Goal: Task Accomplishment & Management: Manage account settings

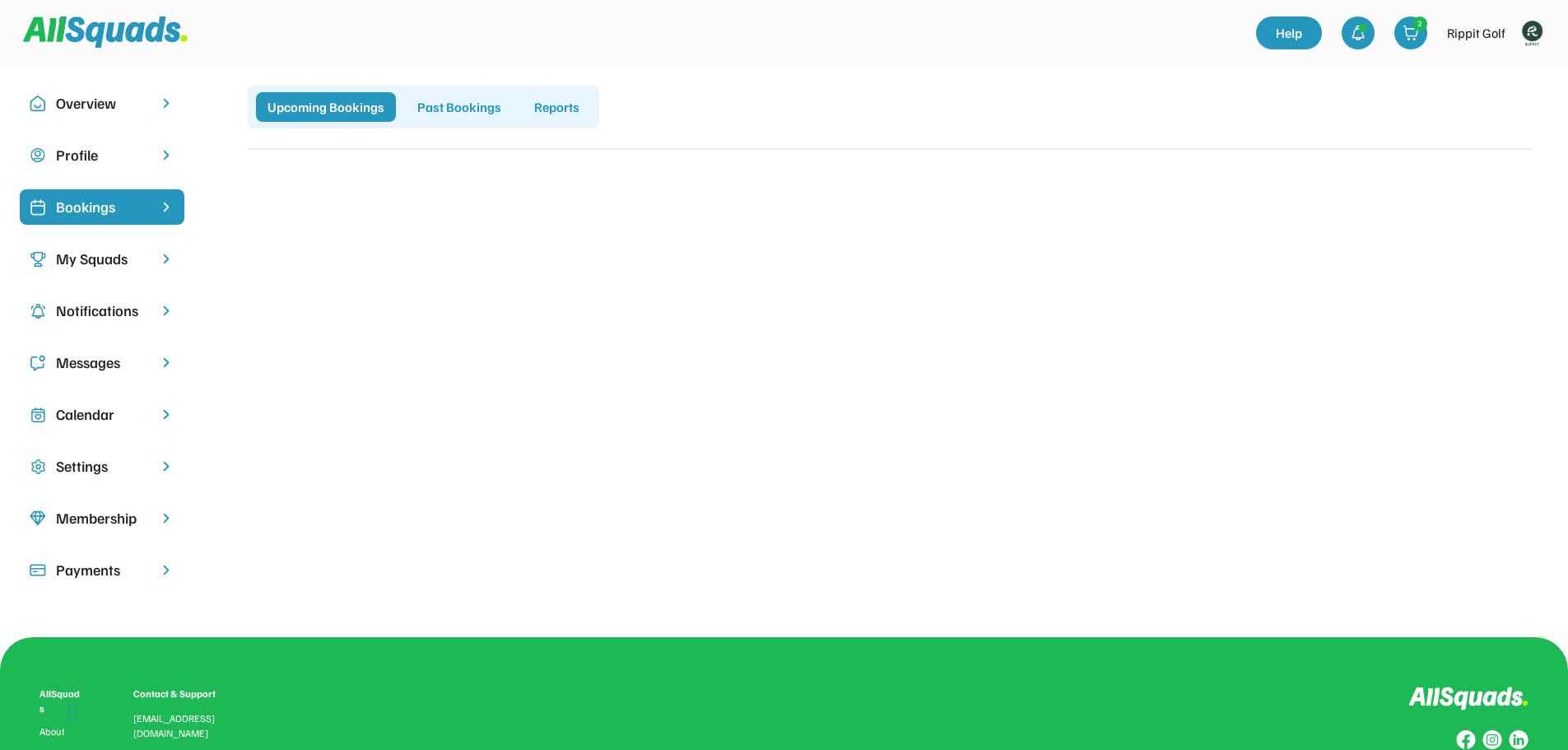
click at [113, 209] on div "Bookings" at bounding box center [102, 206] width 93 height 22
click at [87, 412] on div "Calendar" at bounding box center [102, 414] width 93 height 22
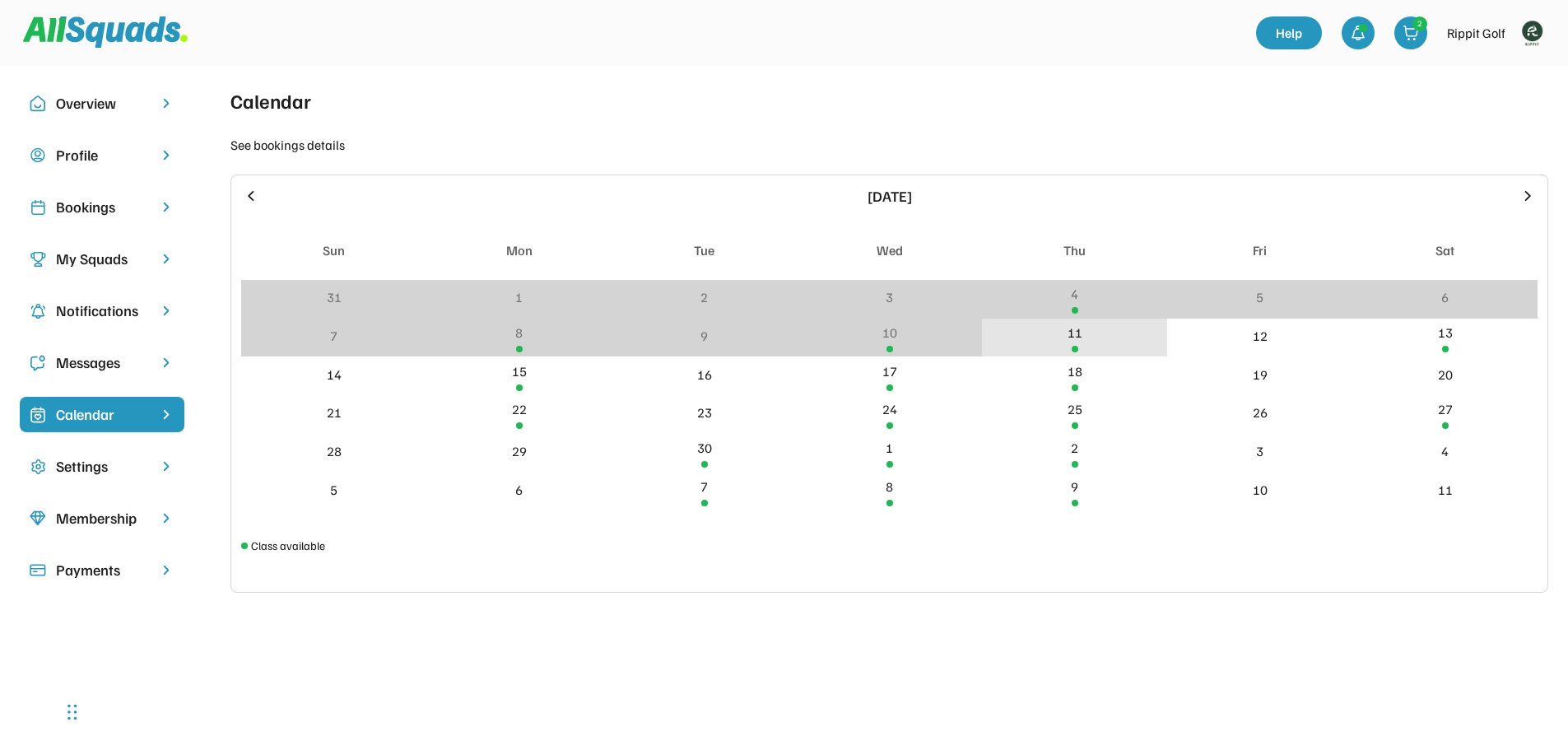
click at [1076, 331] on div "11" at bounding box center [1075, 333] width 15 height 20
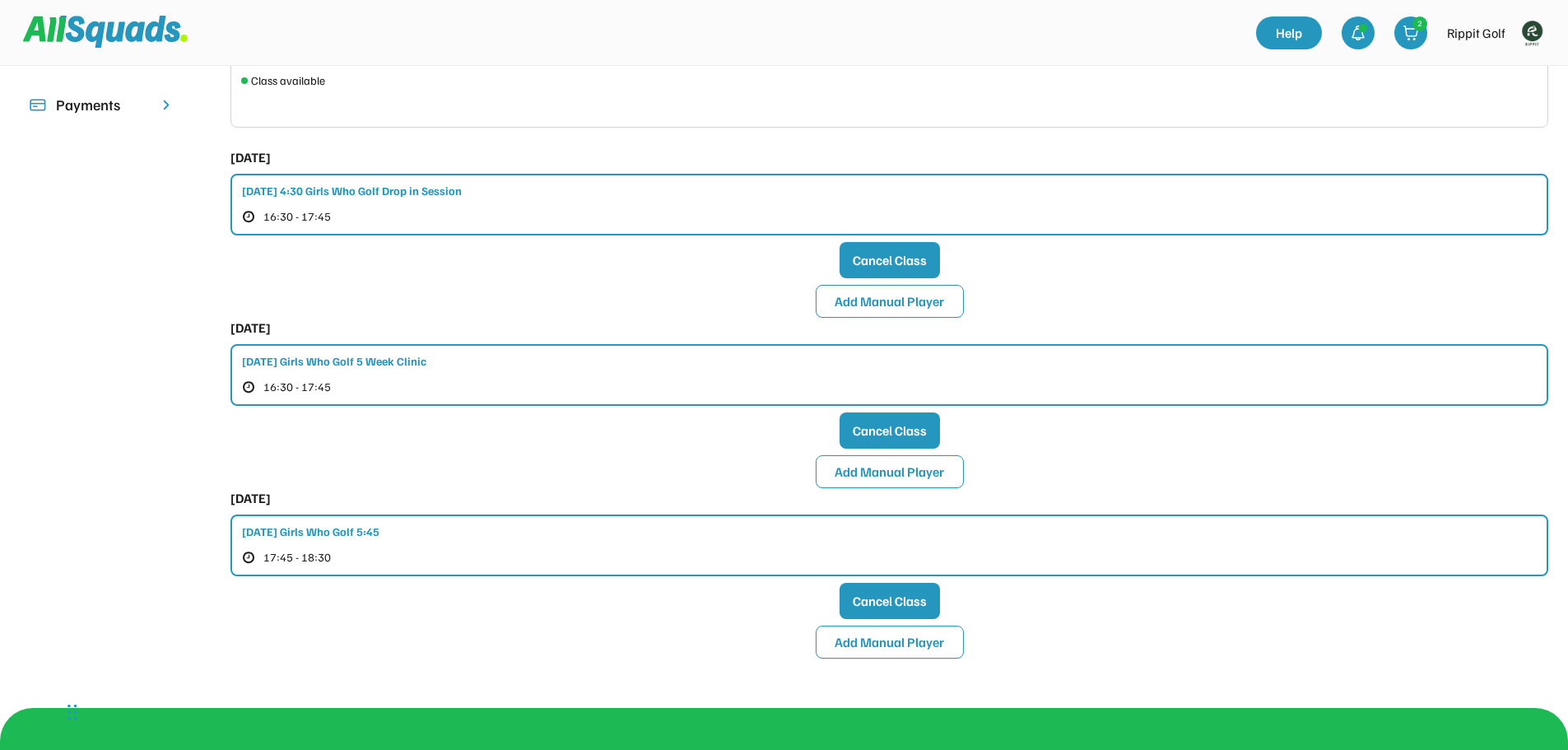
scroll to position [494, 0]
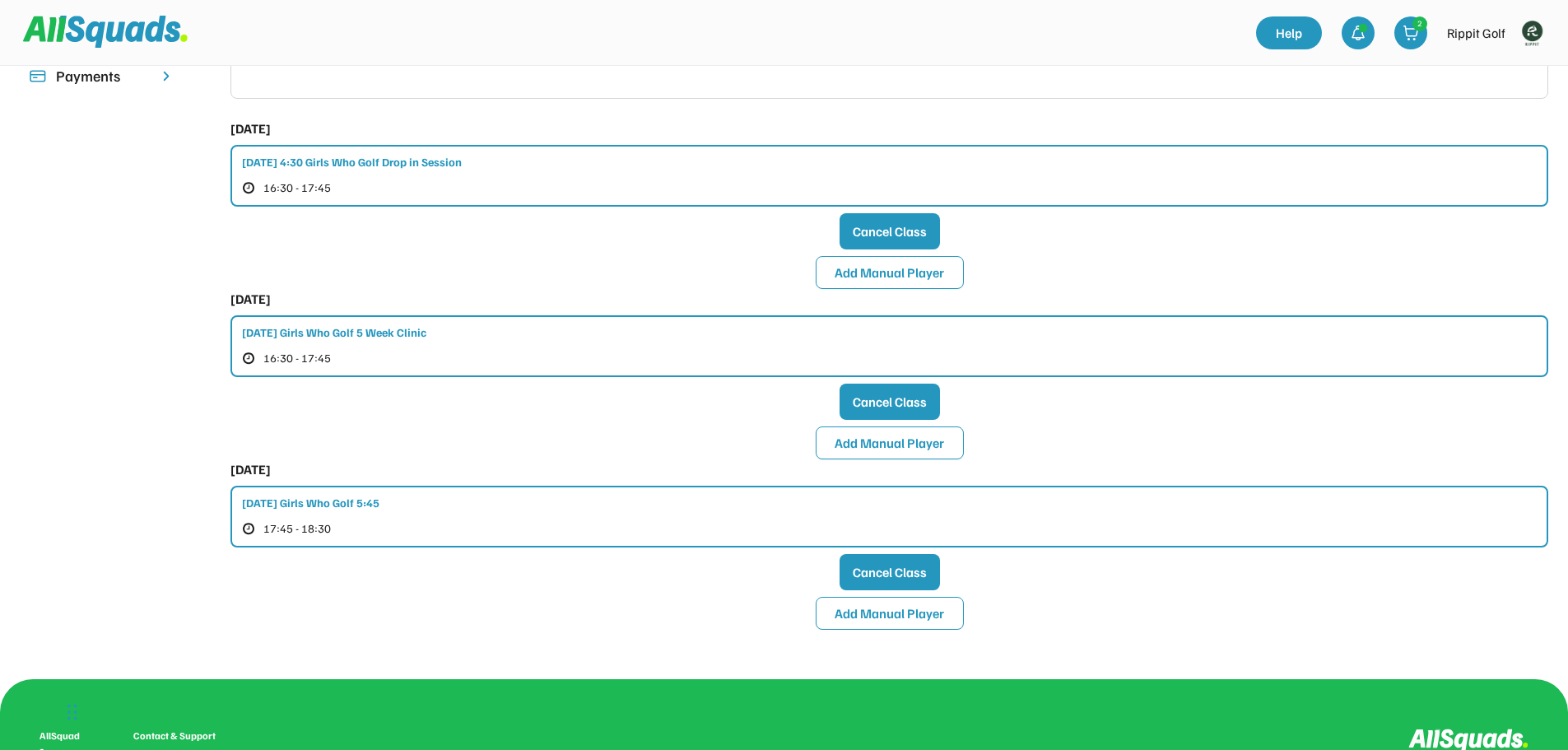
click at [750, 354] on div "[DATE] Girls Who Golf 5 Week Clinic 16:30 - 17:45" at bounding box center [890, 346] width 1318 height 62
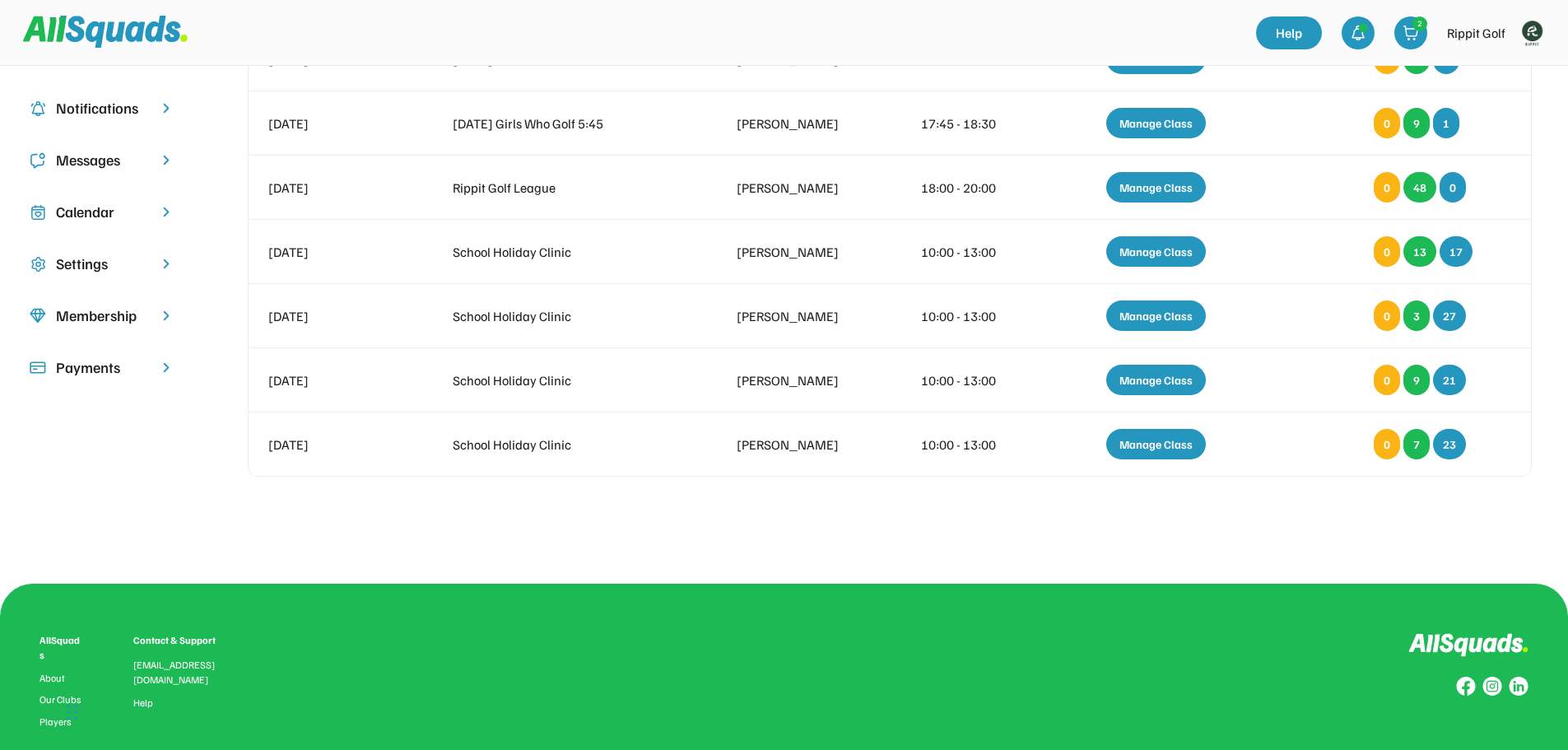
scroll to position [119, 0]
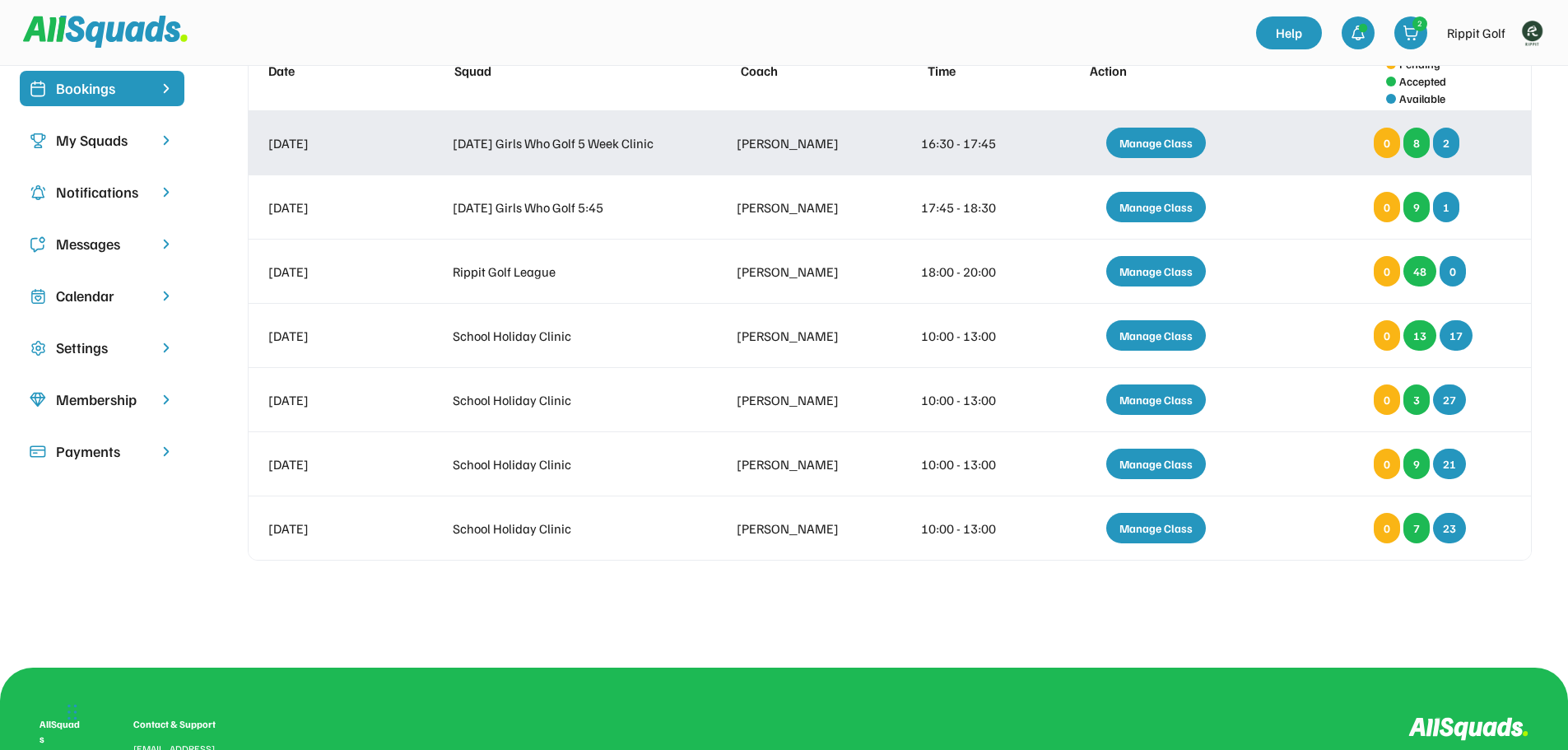
click at [1152, 141] on div "Manage Class" at bounding box center [1156, 142] width 100 height 31
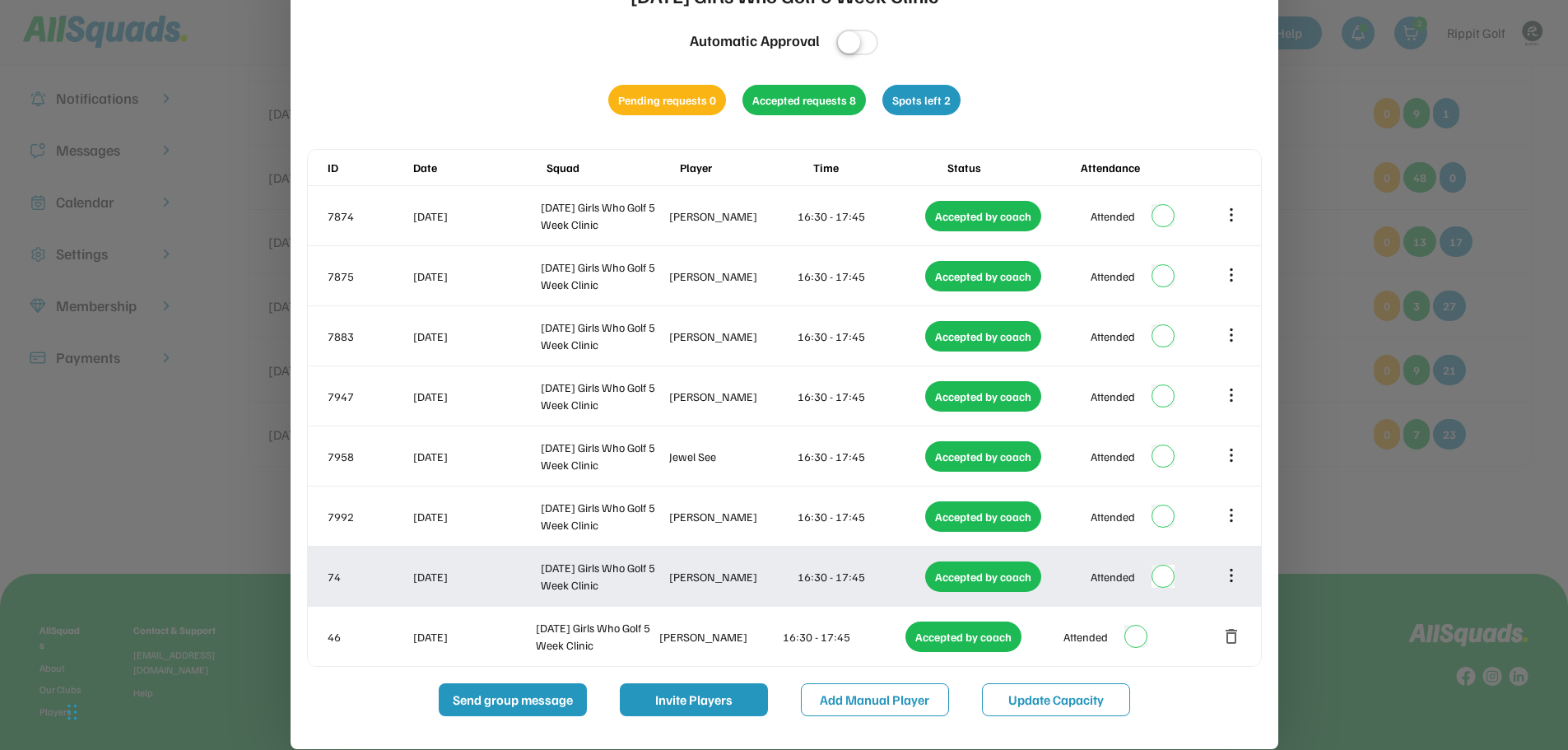
scroll to position [201, 0]
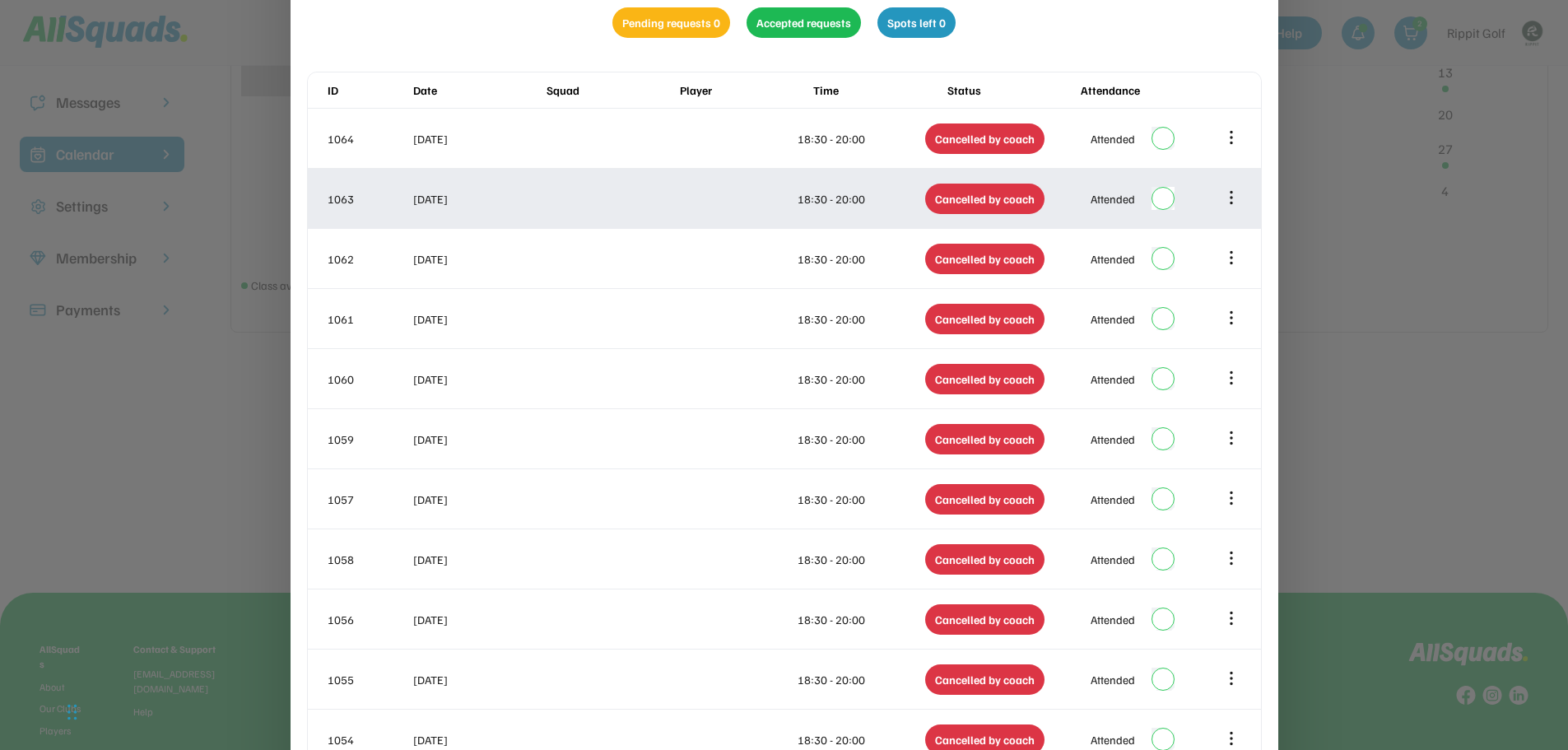
scroll to position [119, 0]
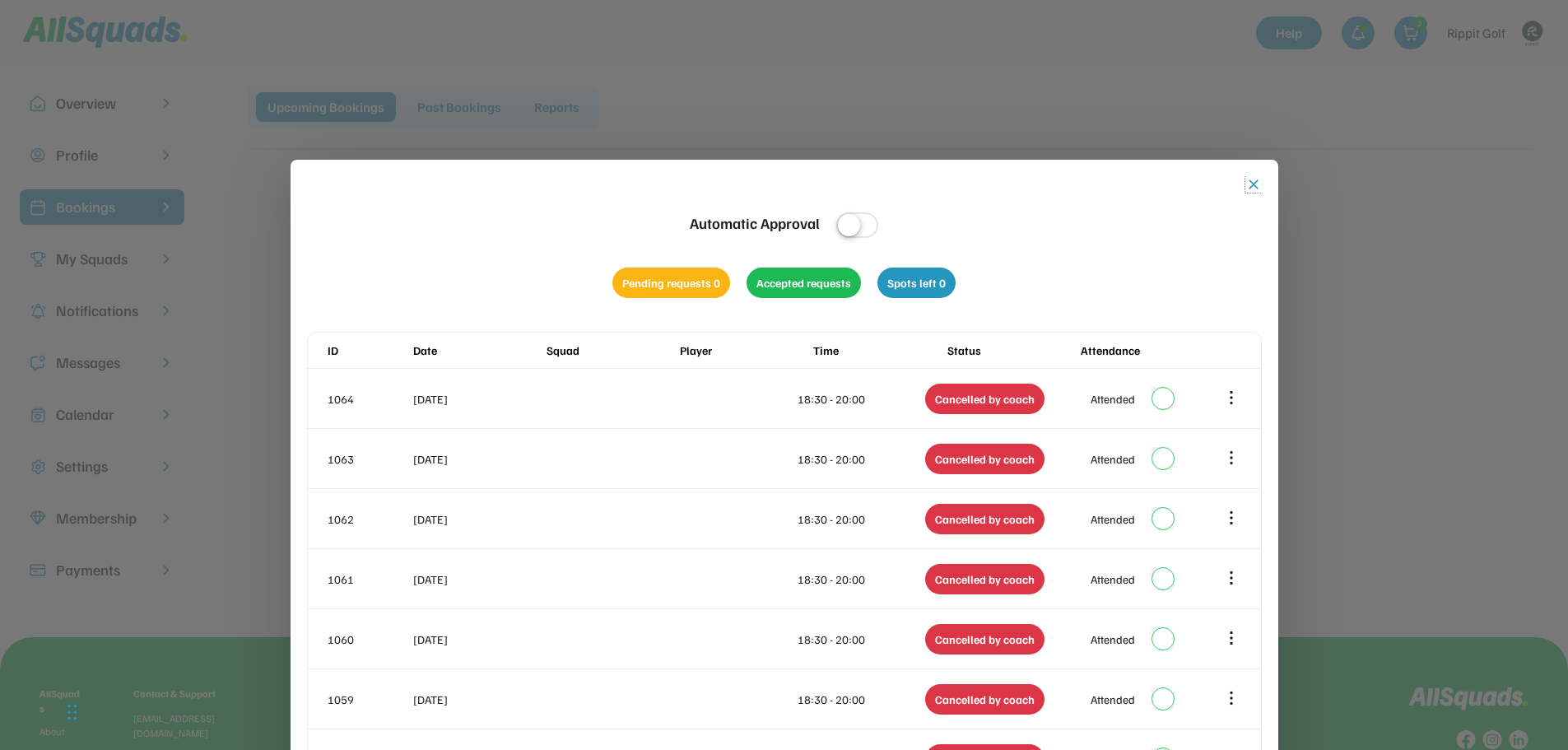
click at [1257, 182] on button "close" at bounding box center [1254, 184] width 17 height 17
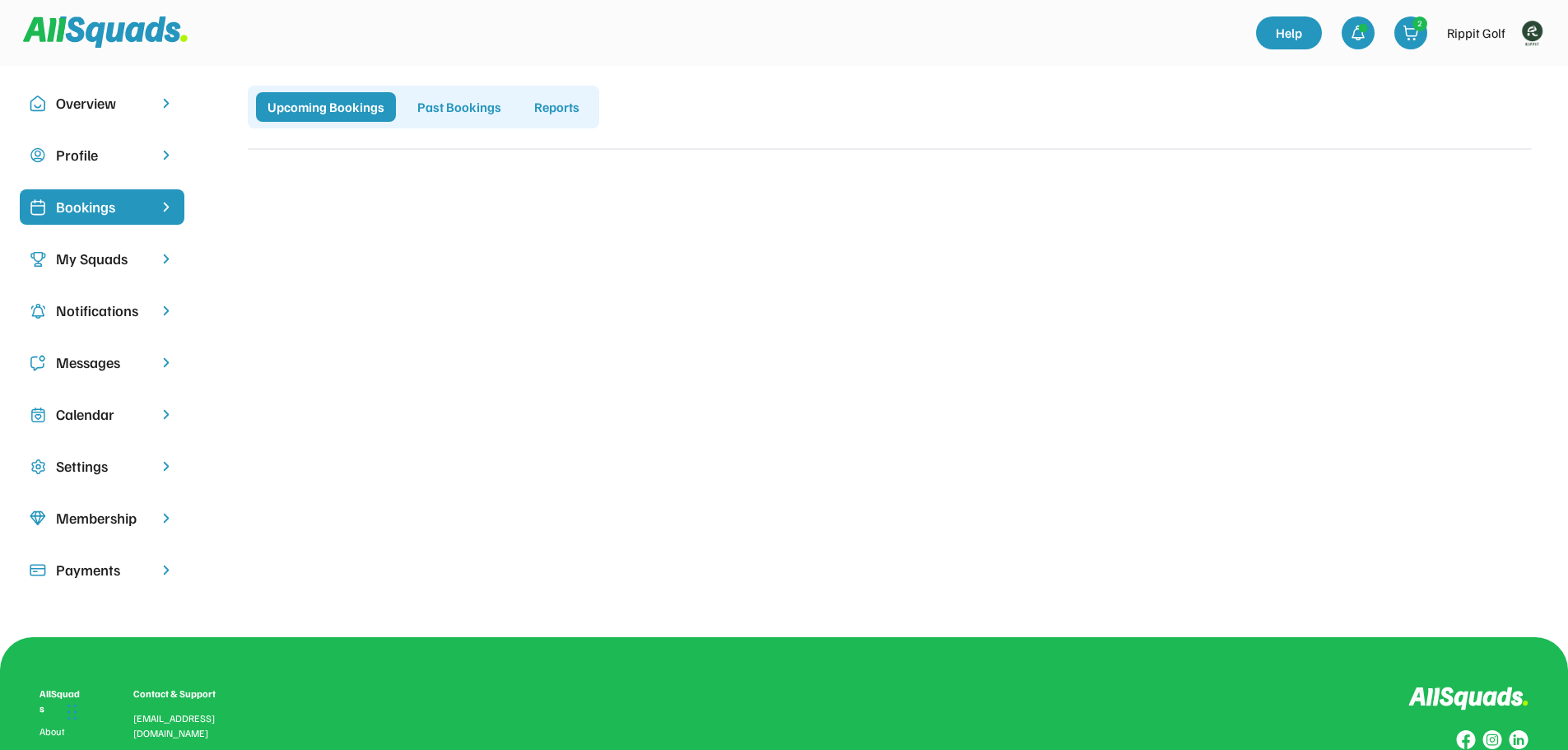
click at [71, 203] on div "Bookings" at bounding box center [102, 206] width 93 height 22
click at [111, 415] on div "Calendar" at bounding box center [102, 414] width 93 height 22
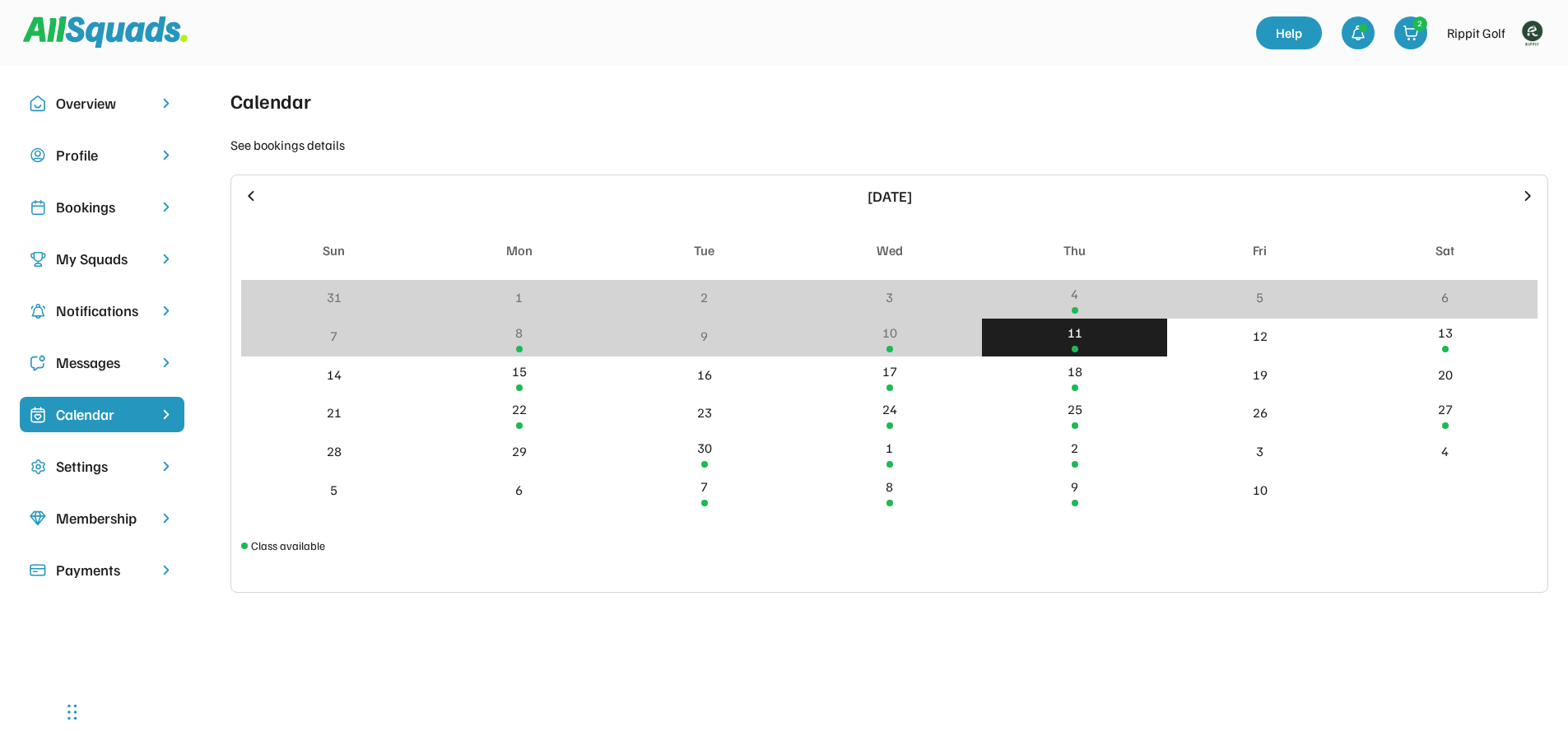
click at [1071, 336] on div "11" at bounding box center [1075, 333] width 15 height 20
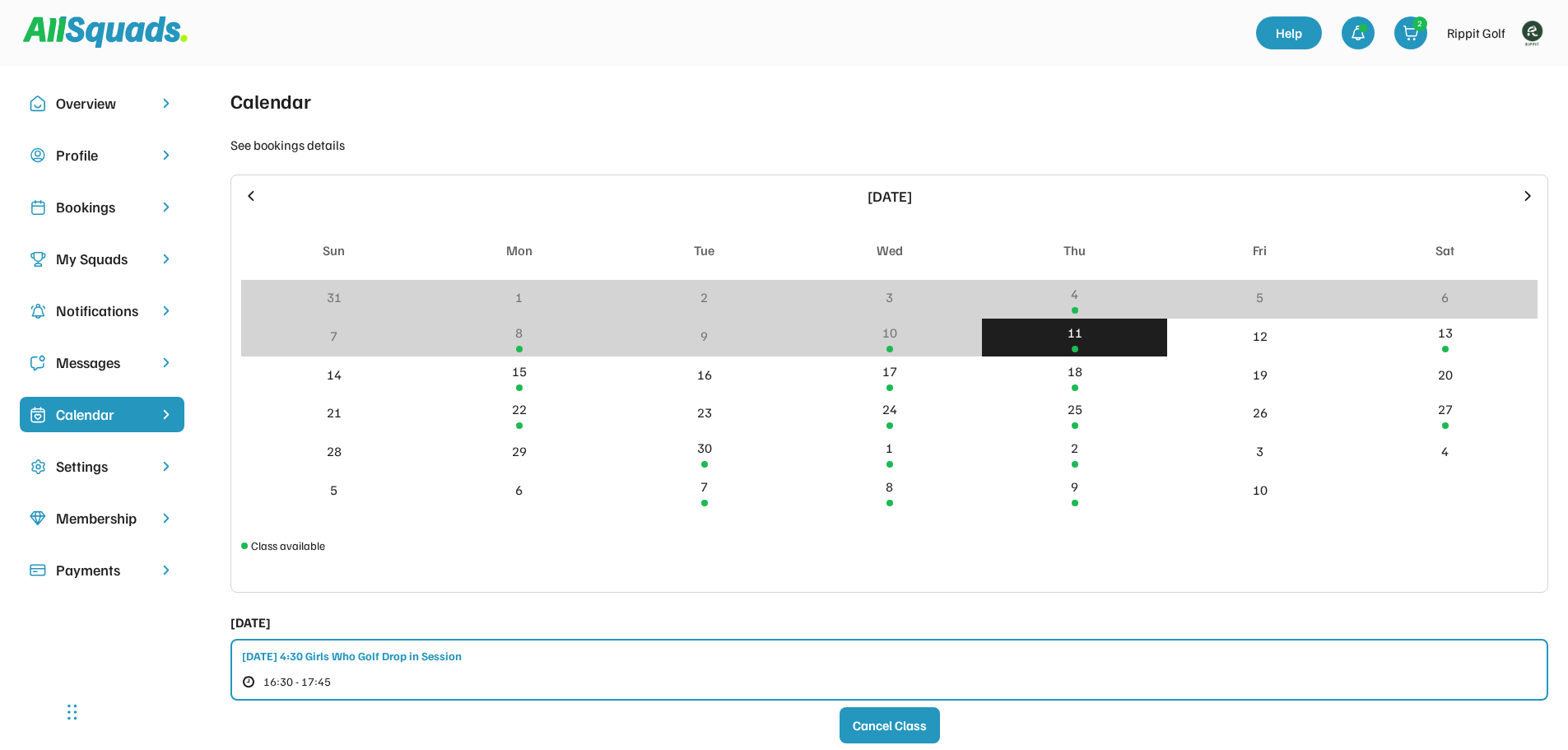
click at [1071, 336] on div "11" at bounding box center [1075, 333] width 15 height 20
click at [1097, 342] on div "11" at bounding box center [1075, 338] width 185 height 38
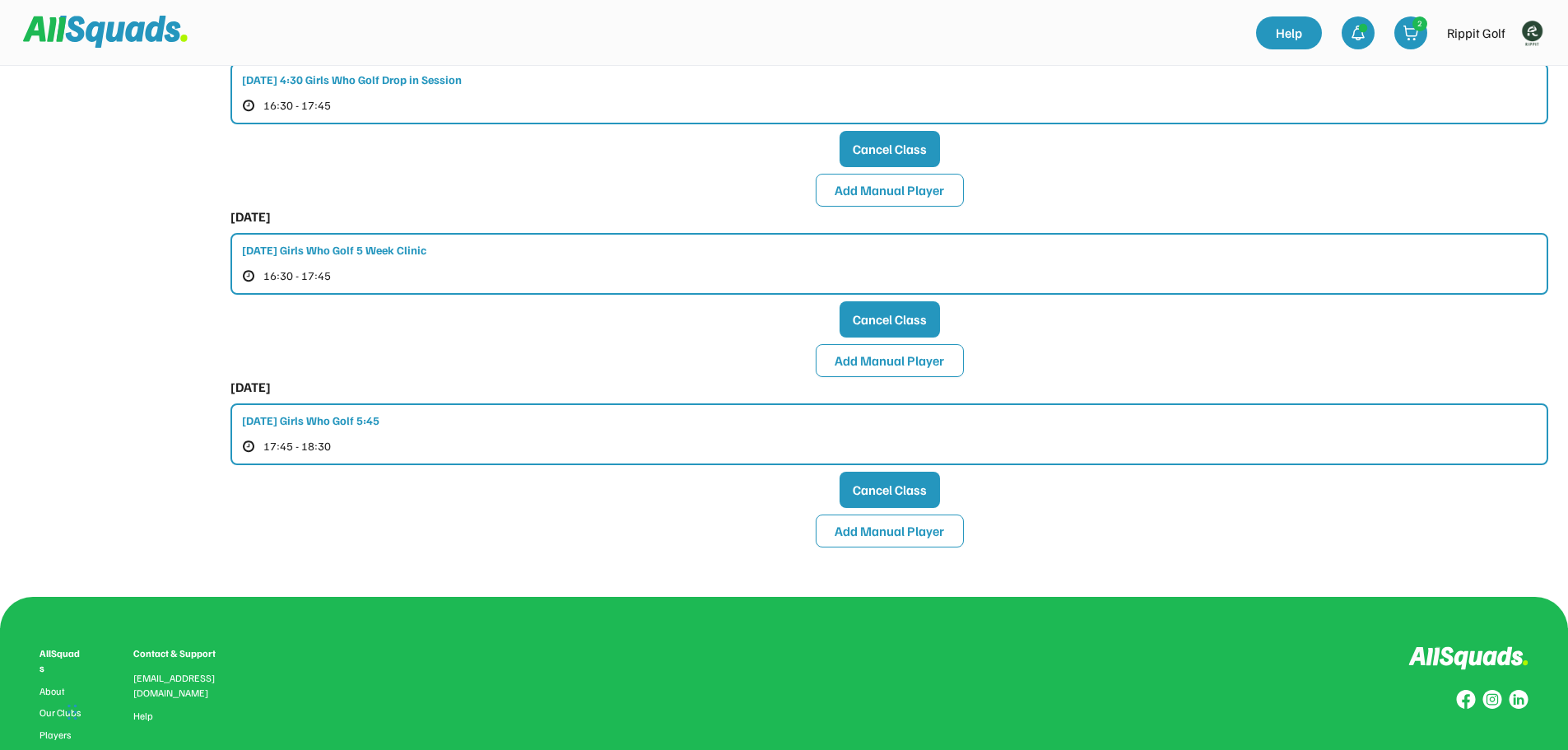
scroll to position [494, 0]
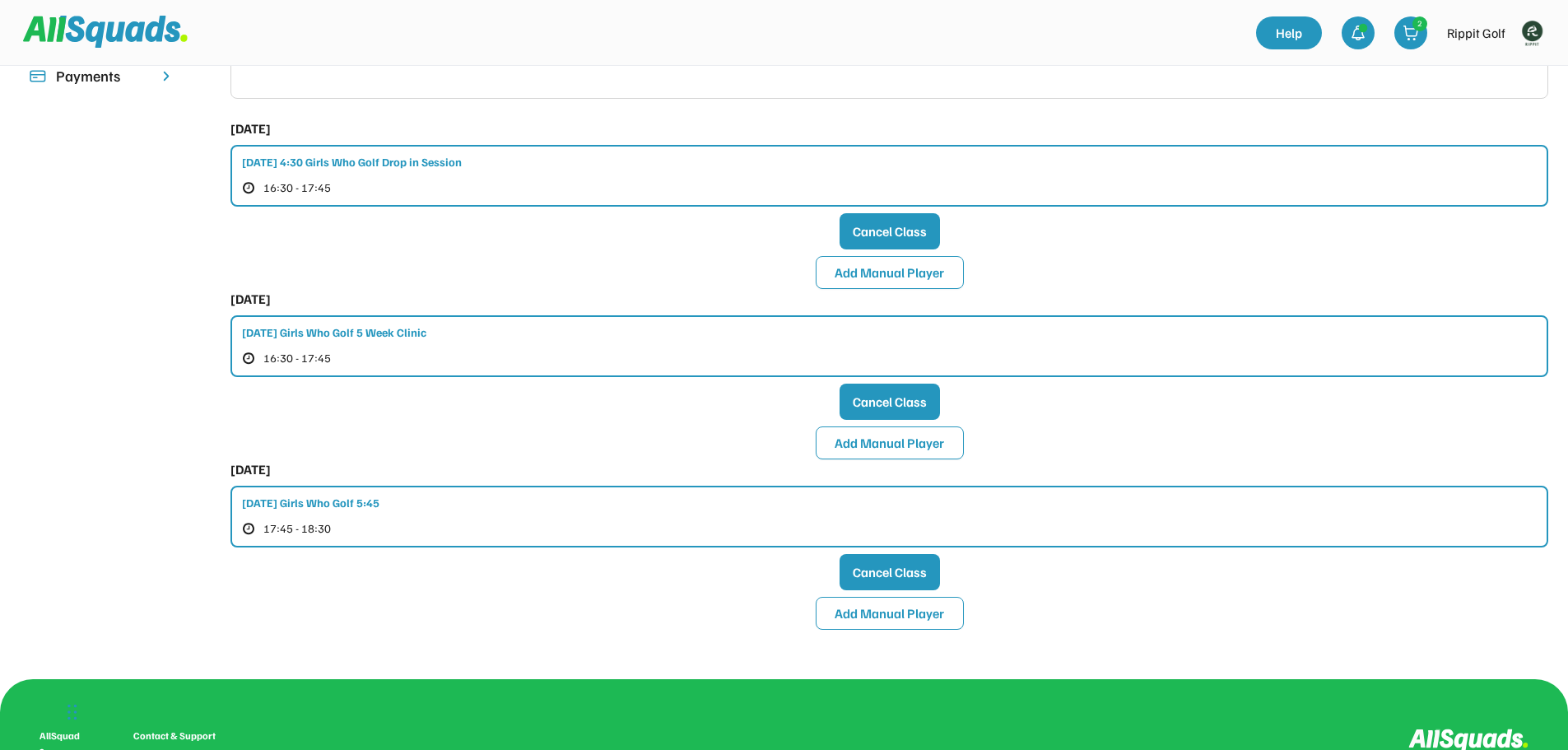
click at [728, 181] on div "[DATE] 4:30 Girls Who Golf Drop in Session 16:30 - 17:45" at bounding box center [890, 175] width 1318 height 62
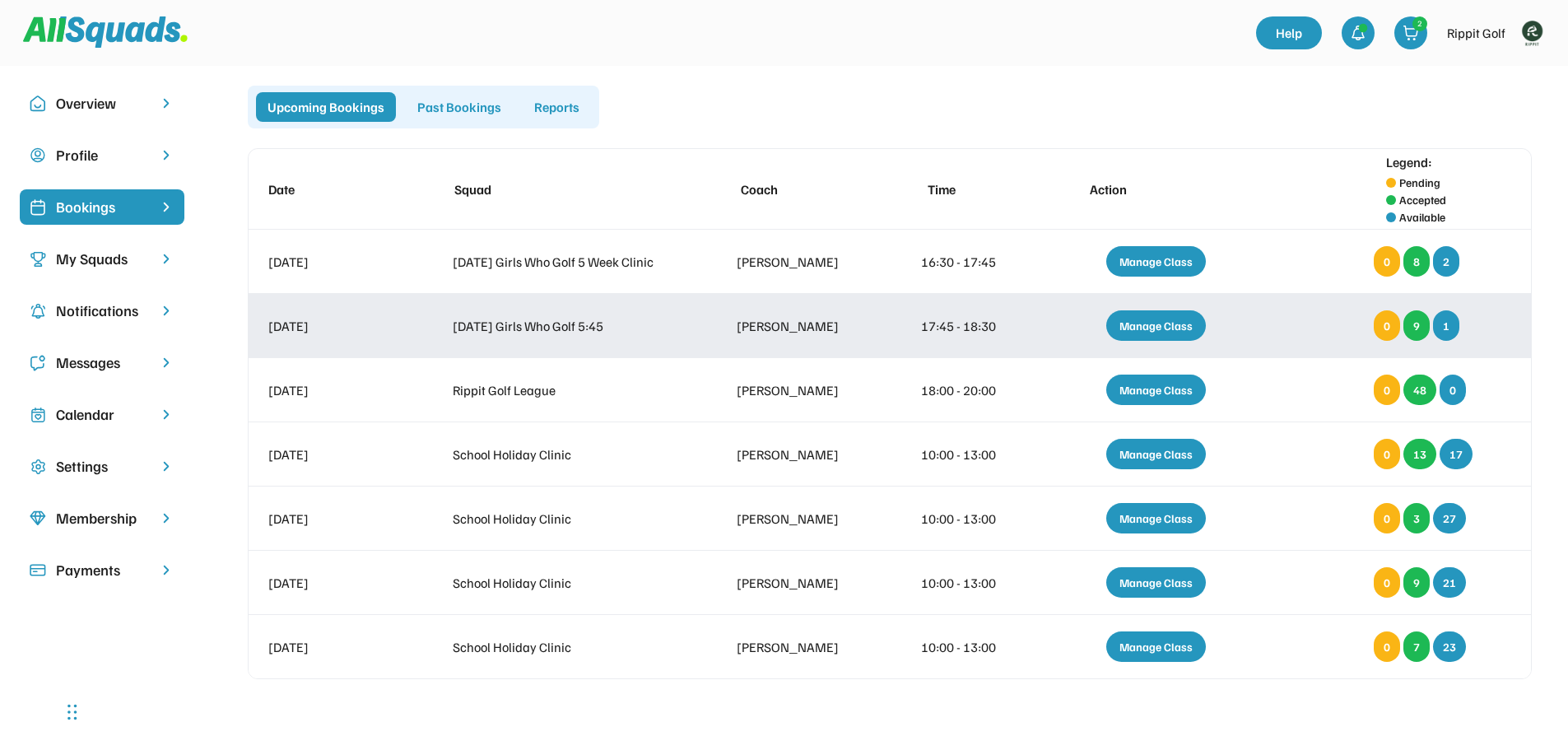
click at [1175, 325] on div "Manage Class" at bounding box center [1156, 325] width 100 height 31
